Goal: Task Accomplishment & Management: Complete application form

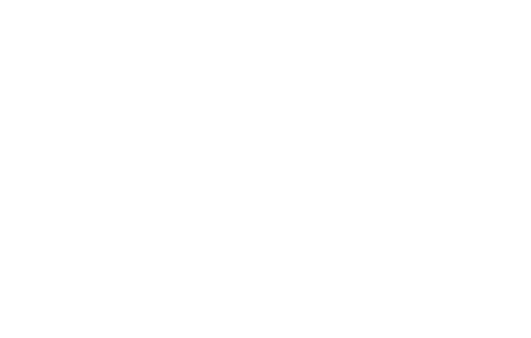
click at [0, 0] on html at bounding box center [0, 0] width 0 height 0
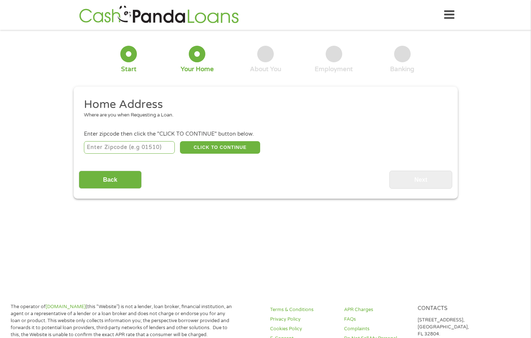
click at [135, 147] on input "number" at bounding box center [129, 147] width 91 height 13
type input "77449"
click at [119, 173] on input "Back" at bounding box center [110, 179] width 63 height 18
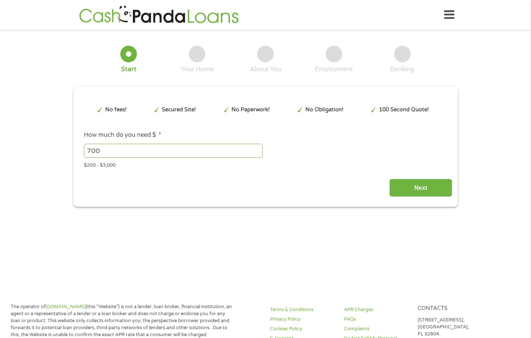
scroll to position [3, 3]
click at [420, 189] on input "Next" at bounding box center [421, 188] width 63 height 18
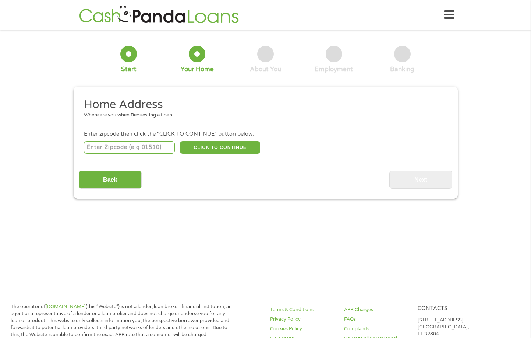
click at [156, 142] on input "number" at bounding box center [129, 147] width 91 height 13
type input "77449"
click at [207, 147] on button "CLICK TO CONTINUE" at bounding box center [220, 147] width 80 height 13
type input "77449"
type input "Katy"
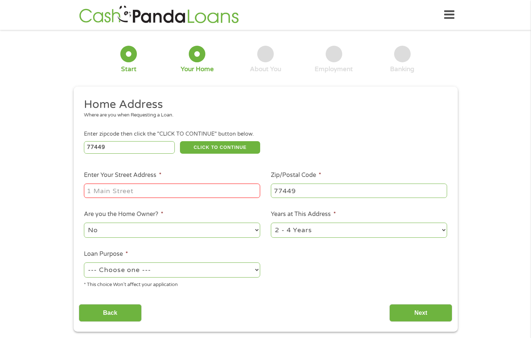
click at [145, 191] on input "Enter Your Street Address *" at bounding box center [172, 190] width 176 height 14
type input "[STREET_ADDRESS][PERSON_NAME]"
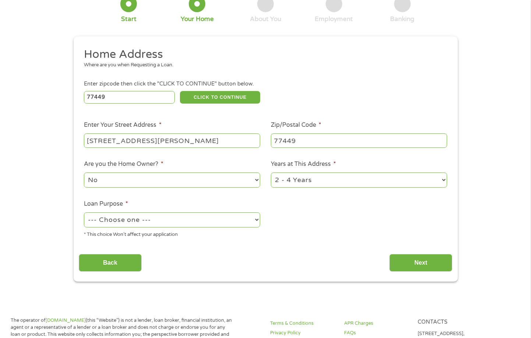
scroll to position [74, 0]
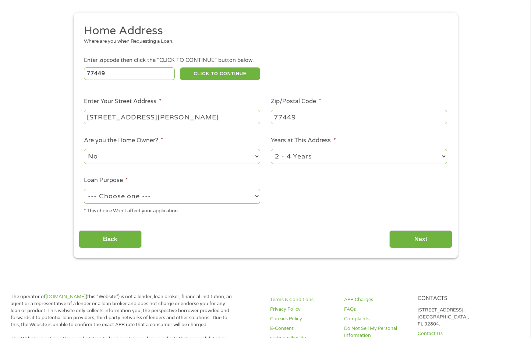
click at [237, 196] on select "--- Choose one --- Pay Bills Debt Consolidation Home Improvement Major Purchase…" at bounding box center [172, 196] width 176 height 15
select select "medicalexpenses"
click at [84, 189] on select "--- Choose one --- Pay Bills Debt Consolidation Home Improvement Major Purchase…" at bounding box center [172, 196] width 176 height 15
click at [415, 243] on input "Next" at bounding box center [421, 239] width 63 height 18
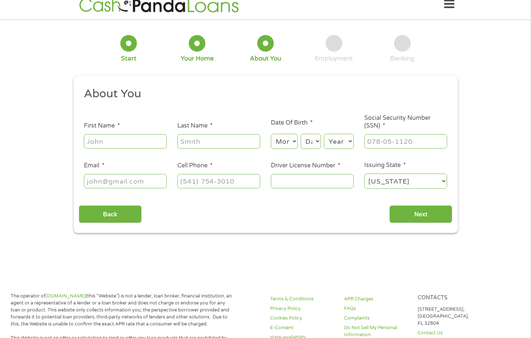
scroll to position [0, 0]
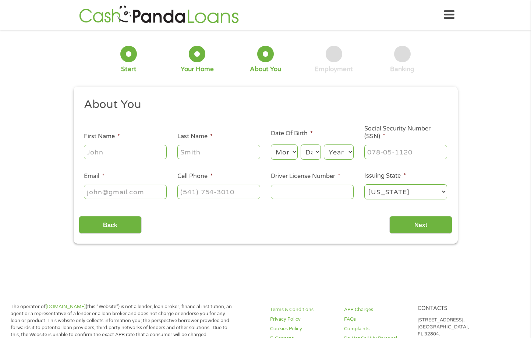
click at [140, 153] on input "First Name *" at bounding box center [125, 152] width 83 height 14
type input "mario"
type input "[PERSON_NAME]"
type input "[EMAIL_ADDRESS][DOMAIN_NAME]"
type input "[PHONE_NUMBER]"
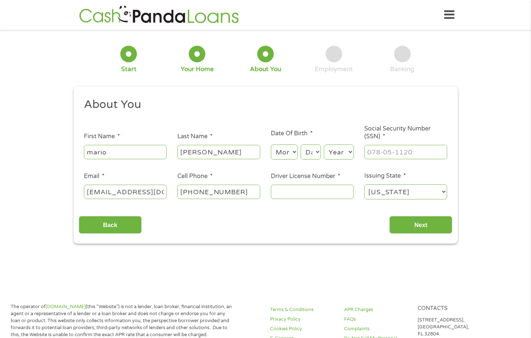
click at [294, 147] on select "Month 1 2 3 4 5 6 7 8 9 10 11 12" at bounding box center [284, 151] width 27 height 15
select select "10"
click at [271, 144] on select "Month 1 2 3 4 5 6 7 8 9 10 11 12" at bounding box center [284, 151] width 27 height 15
click at [316, 154] on select "Day 1 2 3 4 5 6 7 8 9 10 11 12 13 14 15 16 17 18 19 20 21 22 23 24 25 26 27 28 …" at bounding box center [311, 151] width 20 height 15
select select "1"
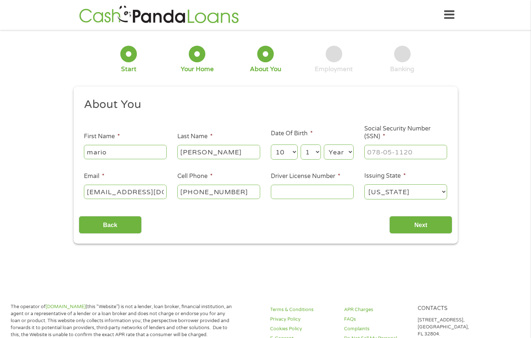
click at [301, 144] on select "Day 1 2 3 4 5 6 7 8 9 10 11 12 13 14 15 16 17 18 19 20 21 22 23 24 25 26 27 28 …" at bounding box center [311, 151] width 20 height 15
click at [341, 150] on select "Year [DATE] 2006 2005 2004 2003 2002 2001 2000 1999 1998 1997 1996 1995 1994 19…" at bounding box center [339, 151] width 30 height 15
select select "1985"
click at [324, 144] on select "Year [DATE] 2006 2005 2004 2003 2002 2001 2000 1999 1998 1997 1996 1995 1994 19…" at bounding box center [339, 151] width 30 height 15
click at [409, 157] on input "___-__-____" at bounding box center [406, 152] width 83 height 14
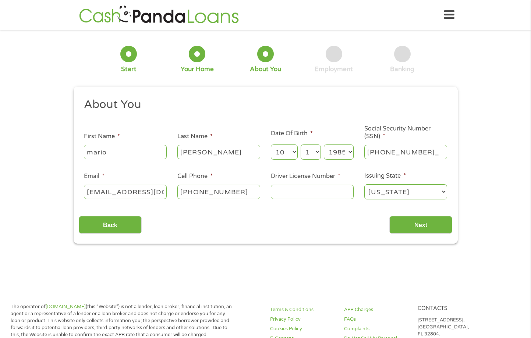
type input "460-77-4931"
click at [325, 194] on input "Driver License Number *" at bounding box center [312, 191] width 83 height 14
type input "28897057"
click at [432, 225] on input "Next" at bounding box center [421, 225] width 63 height 18
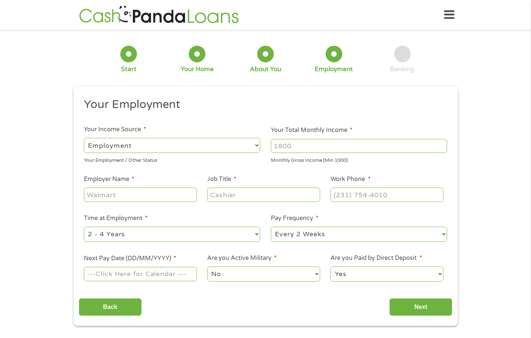
scroll to position [3, 3]
click at [296, 147] on input "Your Total Monthly Income *" at bounding box center [359, 146] width 176 height 14
type input "4400"
click at [149, 196] on input "Employer Name *" at bounding box center [140, 194] width 113 height 14
type input "warehouse lead"
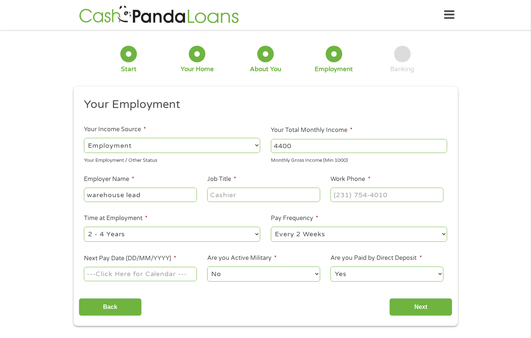
drag, startPoint x: 145, startPoint y: 194, endPoint x: 36, endPoint y: 180, distance: 109.8
click at [48, 182] on div "1 Start 2 Your Home 3 About You 4 Employment 5 Banking 6 This field is hidden w…" at bounding box center [265, 180] width 531 height 291
type input "my pipeline supply"
click at [218, 197] on input "Job Title *" at bounding box center [263, 194] width 113 height 14
type input "warehouse lead"
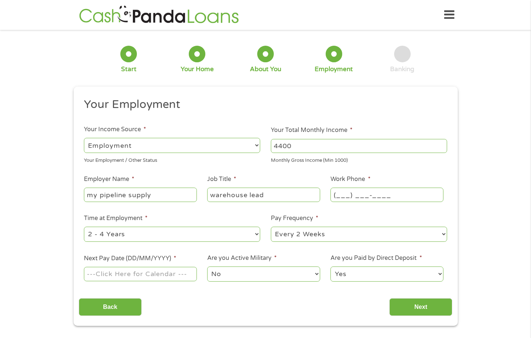
click at [351, 197] on input "(___) ___-____" at bounding box center [387, 194] width 113 height 14
type input "[PHONE_NUMBER]"
click at [342, 237] on select "--- Choose one --- Every 2 Weeks Every Week Monthly Semi-Monthly" at bounding box center [359, 233] width 176 height 15
select select "semimonthly"
click at [271, 226] on select "--- Choose one --- Every 2 Weeks Every Week Monthly Semi-Monthly" at bounding box center [359, 233] width 176 height 15
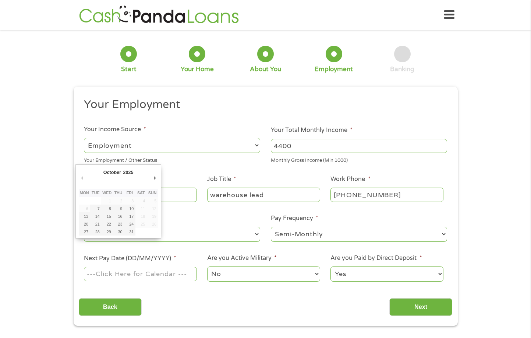
click at [155, 271] on input "Next Pay Date (DD/MM/YYYY) *" at bounding box center [140, 274] width 113 height 14
type input "[DATE]"
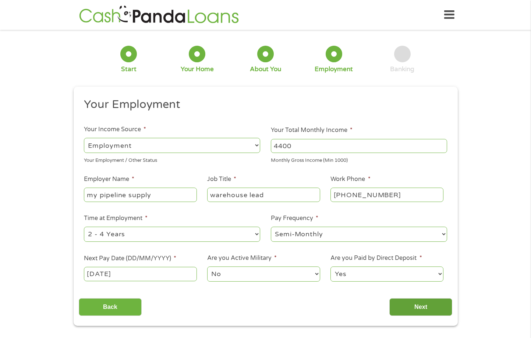
click at [424, 305] on input "Next" at bounding box center [421, 307] width 63 height 18
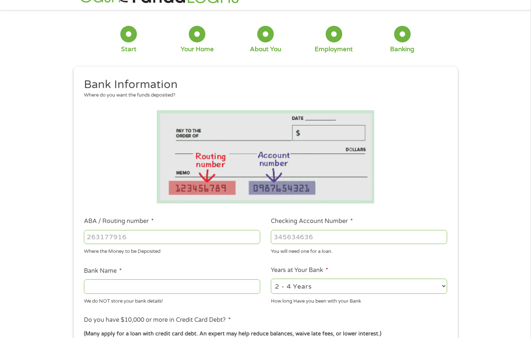
scroll to position [37, 0]
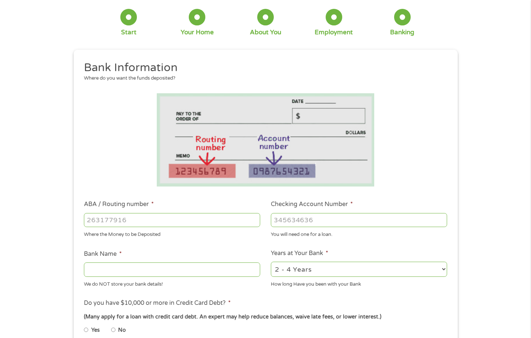
click at [199, 219] on input "ABA / Routing number *" at bounding box center [172, 220] width 176 height 14
type input "111900659"
type input "[PERSON_NAME] FARGO BANK"
type input "111900659"
click at [313, 222] on input "Checking Account Number *" at bounding box center [359, 220] width 176 height 14
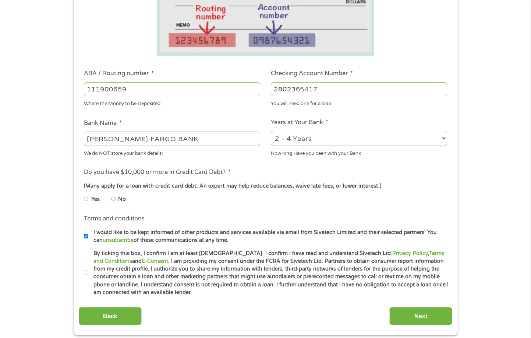
scroll to position [184, 0]
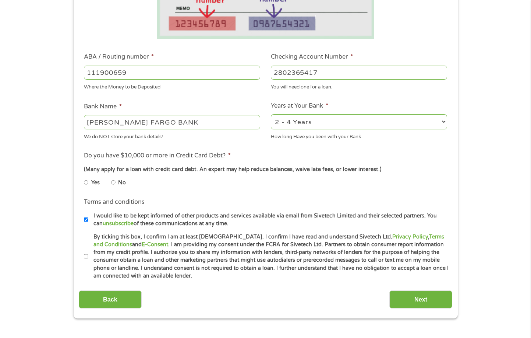
type input "2802365417"
click at [111, 180] on input "No" at bounding box center [113, 182] width 4 height 12
radio input "true"
click at [84, 258] on input "By ticking this box, I confirm I am at least [DEMOGRAPHIC_DATA]. I confirm I ha…" at bounding box center [86, 256] width 4 height 12
checkbox input "true"
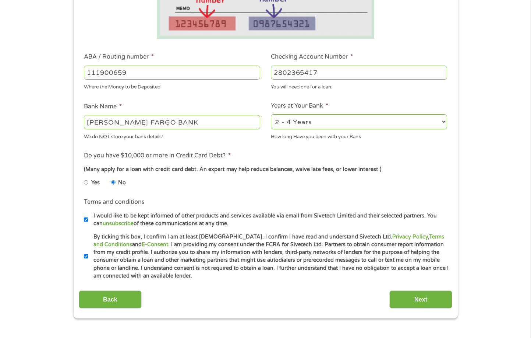
click at [85, 216] on input "I would like to be kept informed of other products and services available via e…" at bounding box center [86, 220] width 4 height 12
checkbox input "false"
click at [418, 297] on input "Next" at bounding box center [421, 299] width 63 height 18
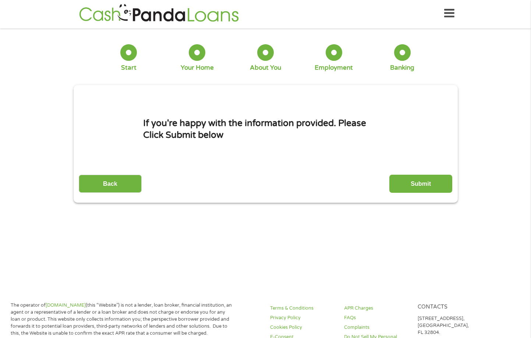
scroll to position [0, 0]
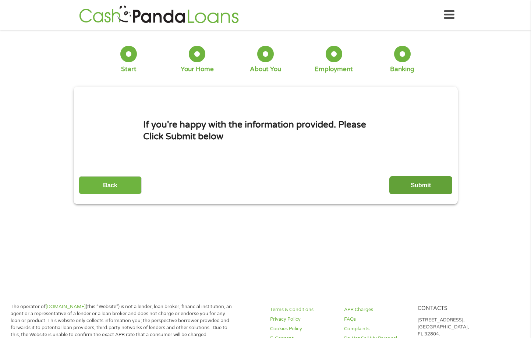
click at [432, 190] on input "Submit" at bounding box center [421, 185] width 63 height 18
